Goal: Task Accomplishment & Management: Manage account settings

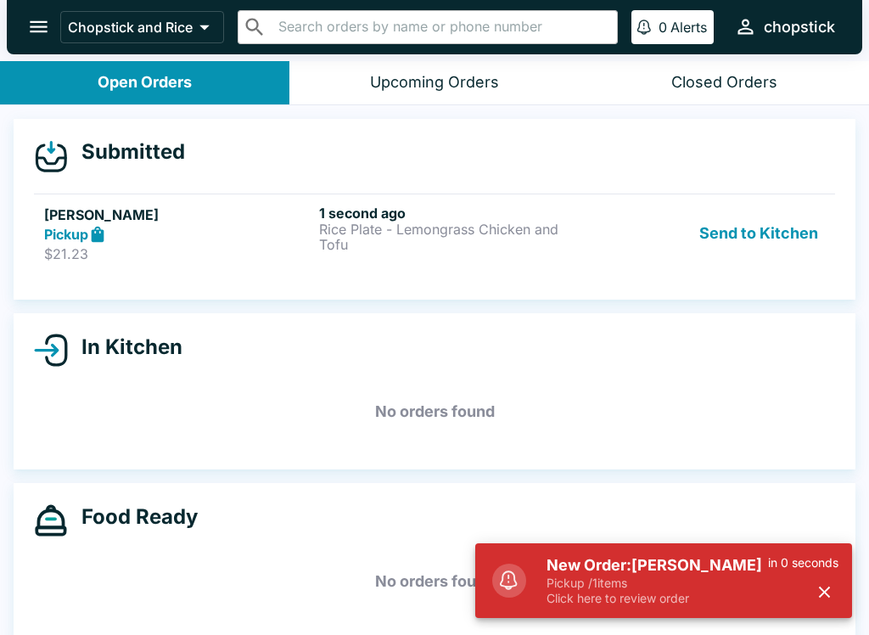
click at [390, 221] on p "Rice Plate - Lemongrass Chicken and Tofu" at bounding box center [453, 236] width 268 height 31
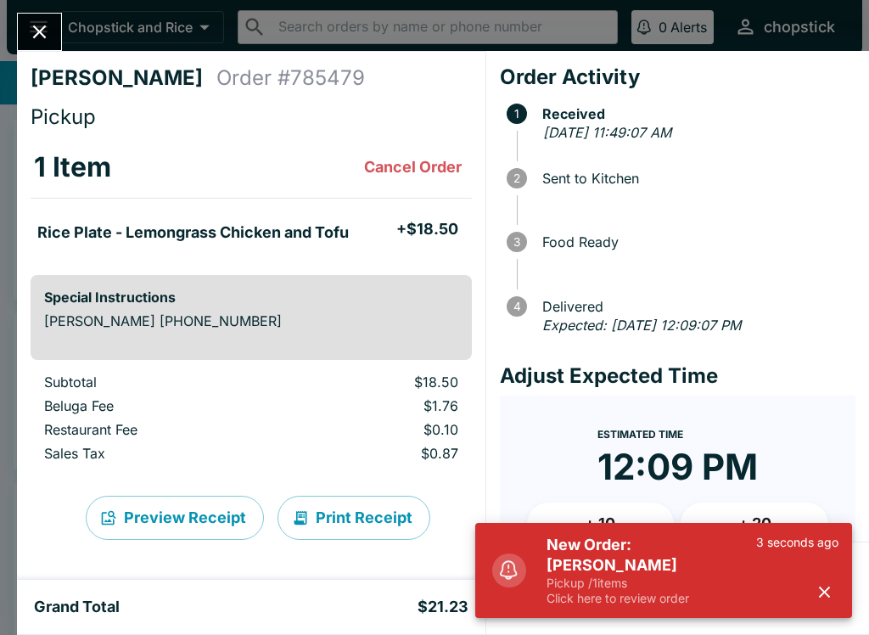
click at [601, 590] on p "Pickup / 1 items" at bounding box center [652, 582] width 210 height 15
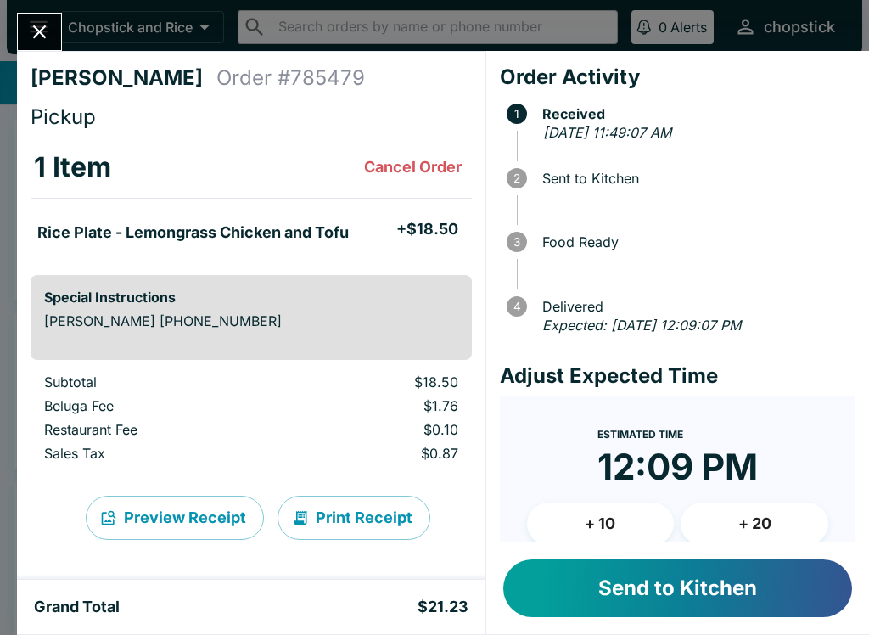
click at [631, 586] on button "Send to Kitchen" at bounding box center [677, 588] width 349 height 58
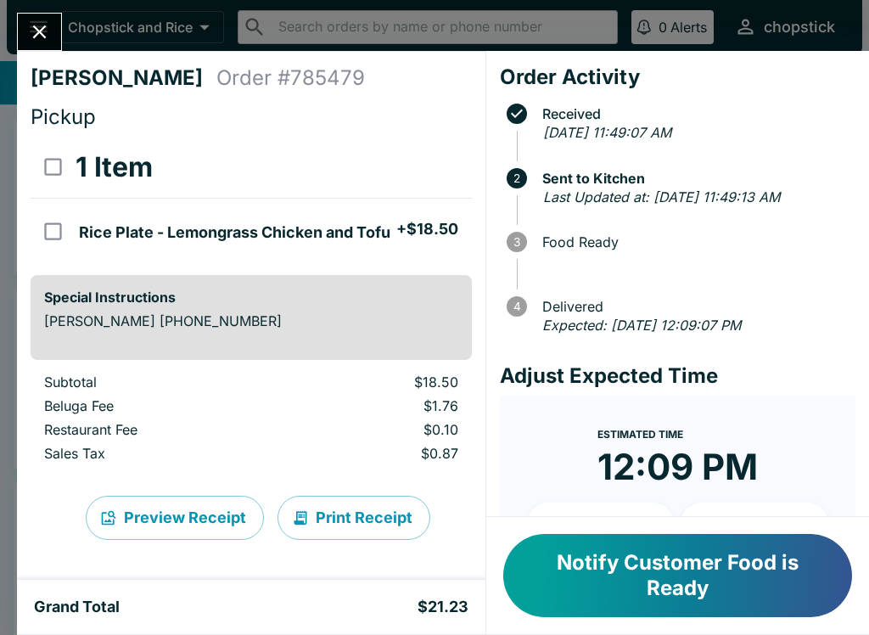
click at [55, 18] on div at bounding box center [39, 32] width 45 height 38
click at [25, 24] on button "Close" at bounding box center [39, 32] width 43 height 36
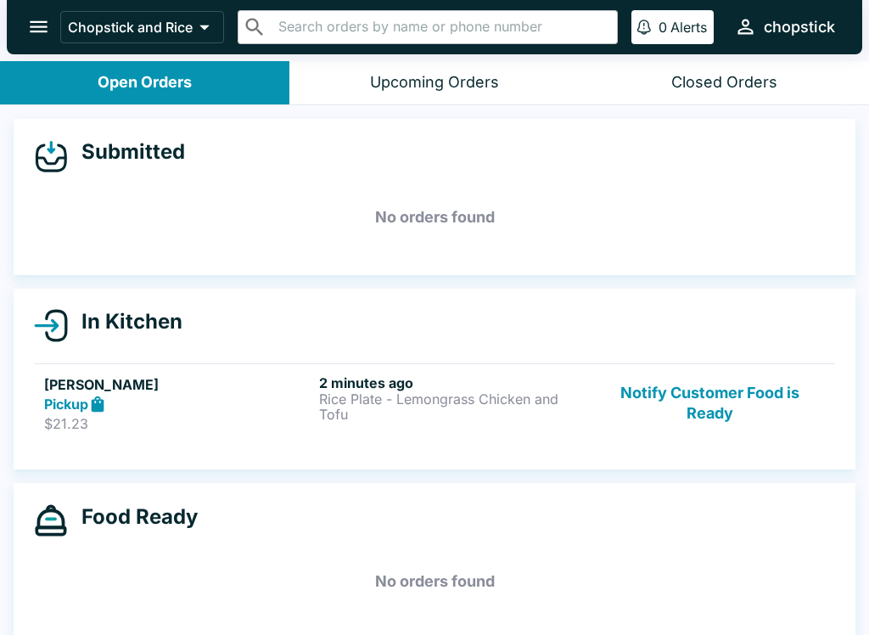
click at [249, 410] on div "Pickup" at bounding box center [178, 405] width 268 height 20
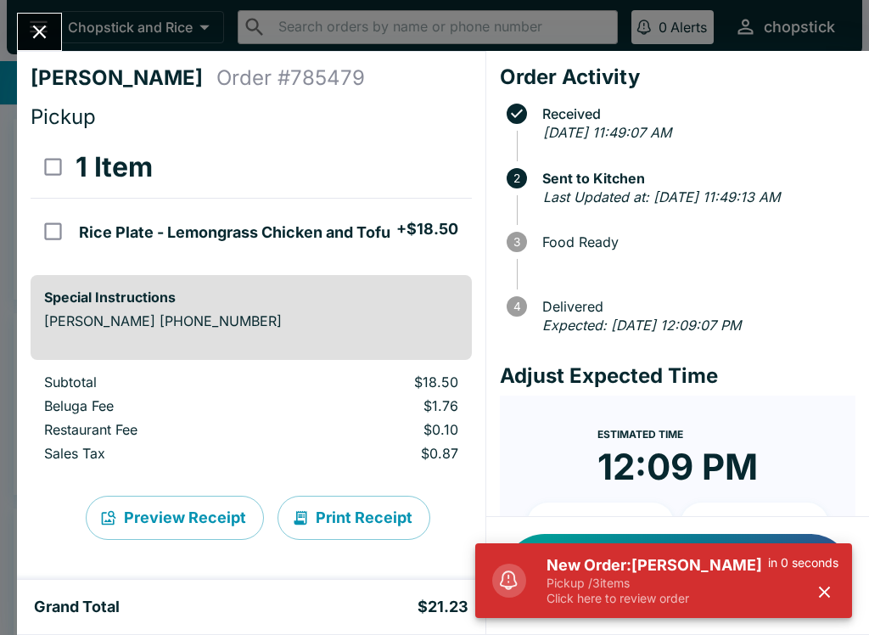
click at [739, 602] on p "Click here to review order" at bounding box center [657, 598] width 221 height 15
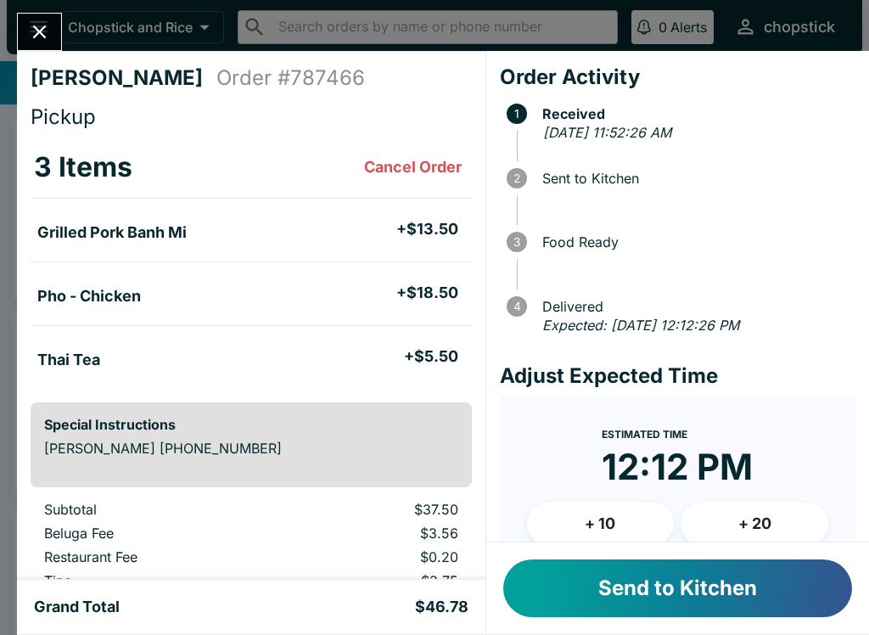
click at [724, 606] on button "Send to Kitchen" at bounding box center [677, 588] width 349 height 58
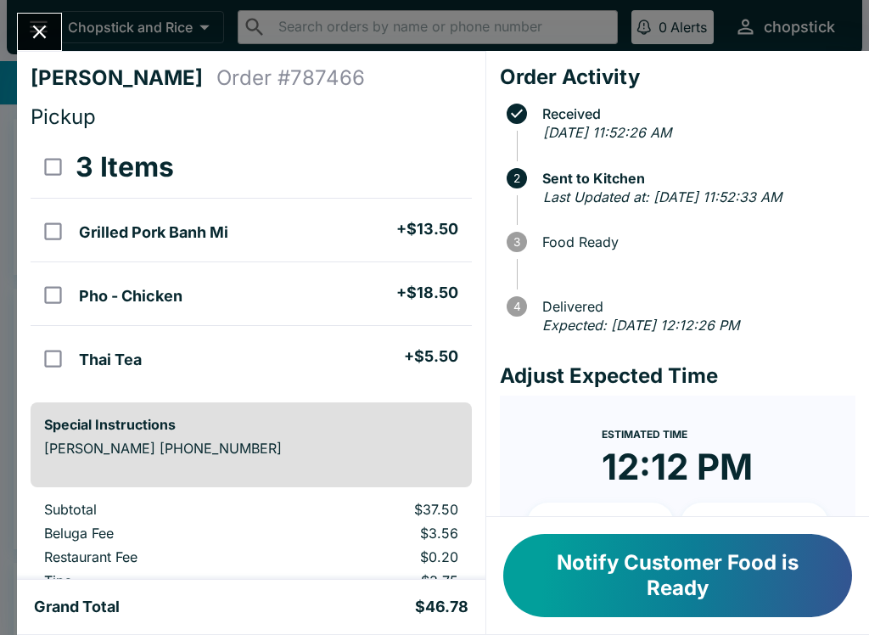
click at [44, 48] on button "Close" at bounding box center [39, 32] width 43 height 36
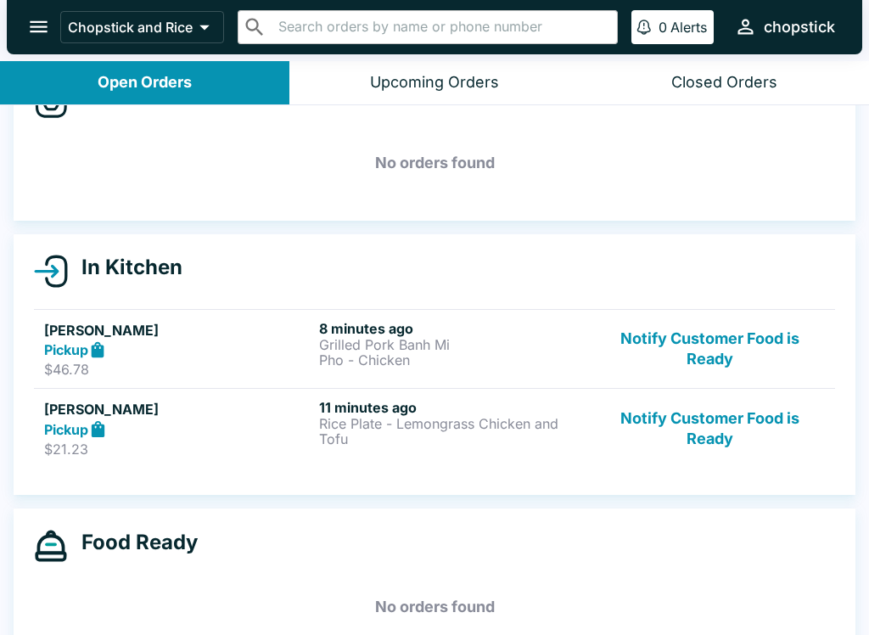
scroll to position [53, 0]
click at [677, 440] on button "Notify Customer Food is Ready" at bounding box center [710, 429] width 230 height 59
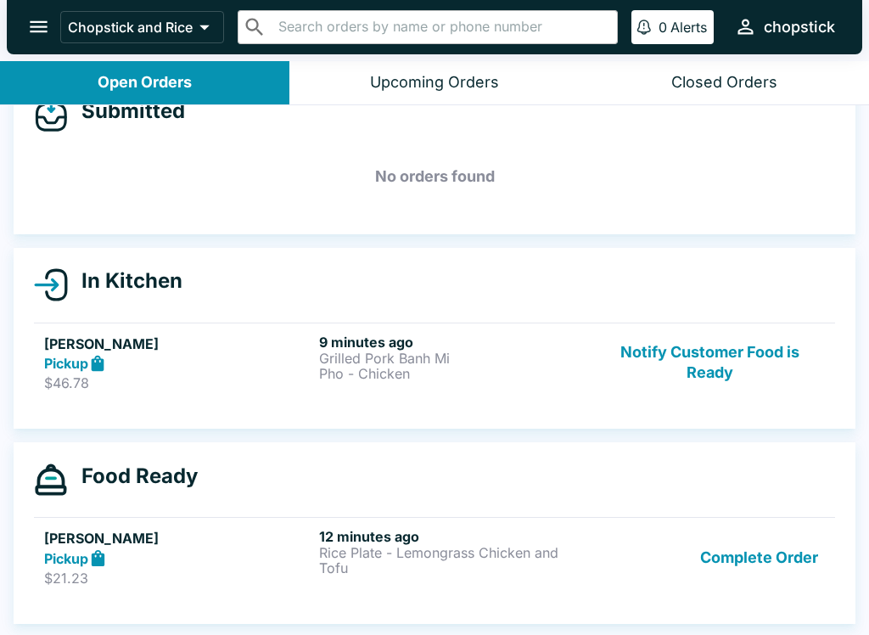
scroll to position [41, 0]
click at [692, 339] on button "Notify Customer Food is Ready" at bounding box center [710, 363] width 230 height 59
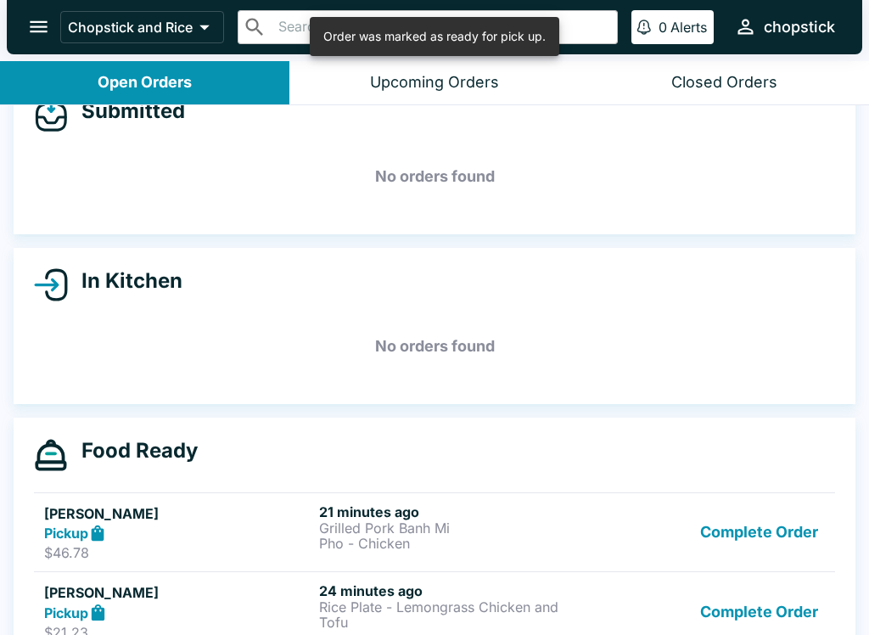
click at [758, 519] on button "Complete Order" at bounding box center [759, 532] width 132 height 59
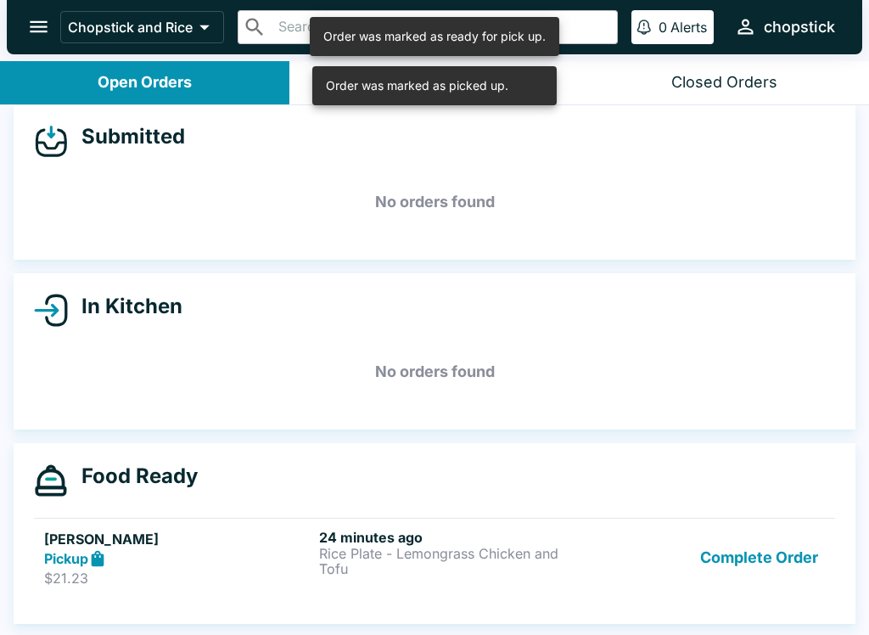
scroll to position [15, 0]
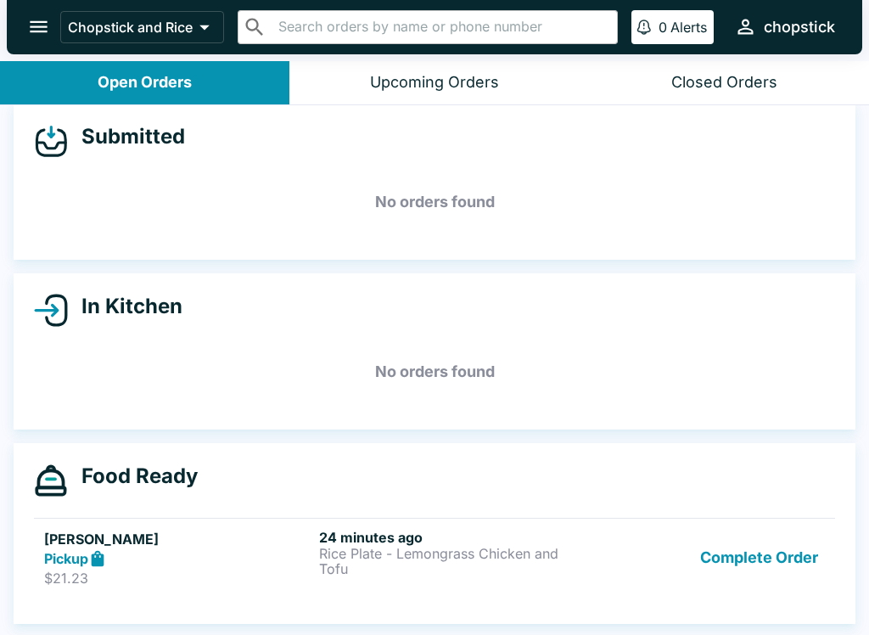
click at [740, 557] on button "Complete Order" at bounding box center [759, 558] width 132 height 59
